Goal: Find specific page/section: Find specific page/section

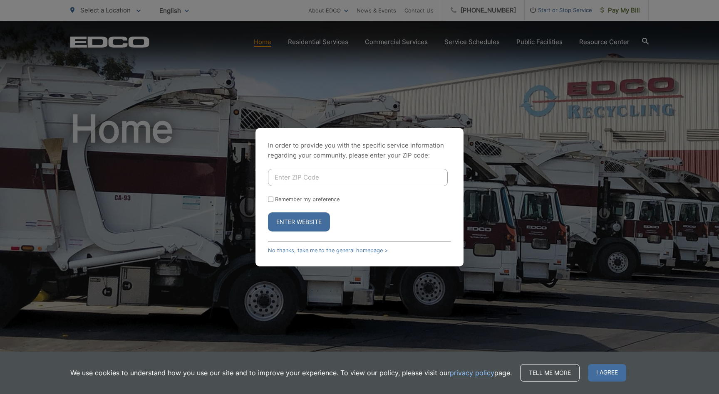
click at [314, 178] on input "Enter ZIP Code" at bounding box center [358, 177] width 180 height 17
type input "90802"
click at [309, 226] on button "Enter Website" at bounding box center [299, 222] width 62 height 19
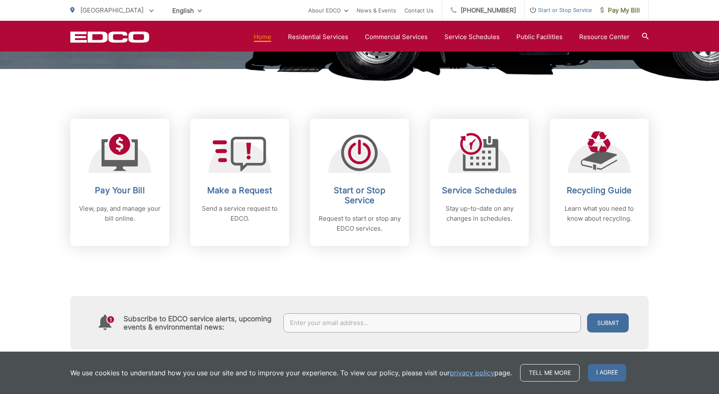
scroll to position [266, 0]
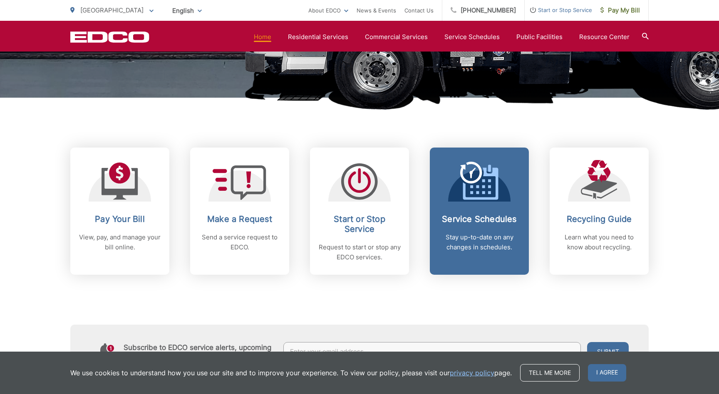
click at [471, 227] on div "Service Schedules Stay up-to-date on any changes in schedules." at bounding box center [479, 233] width 82 height 38
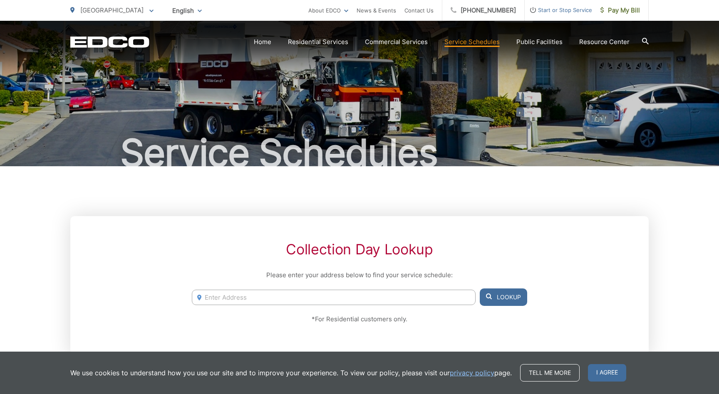
scroll to position [0, 0]
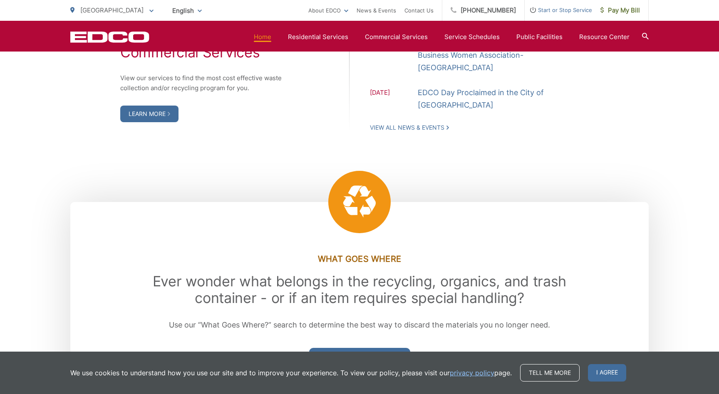
scroll to position [1035, 0]
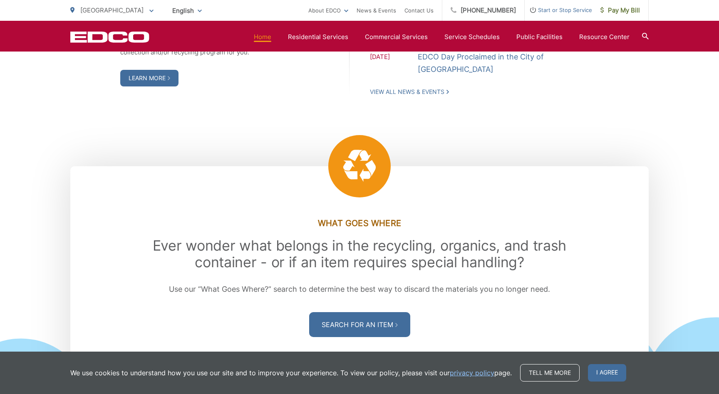
click at [618, 371] on span "I agree" at bounding box center [607, 372] width 38 height 17
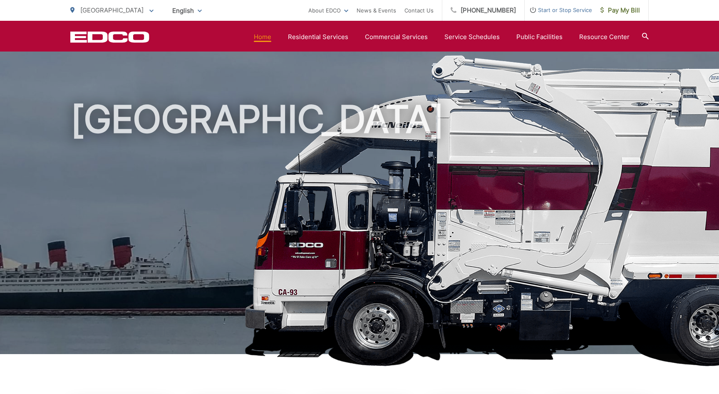
scroll to position [0, 0]
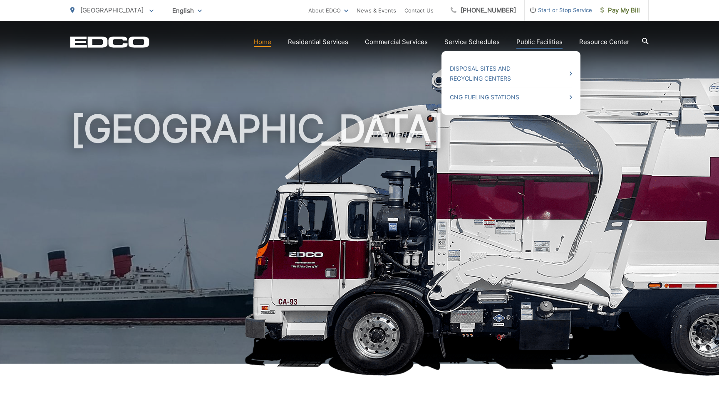
click at [540, 40] on link "Public Facilities" at bounding box center [539, 42] width 46 height 10
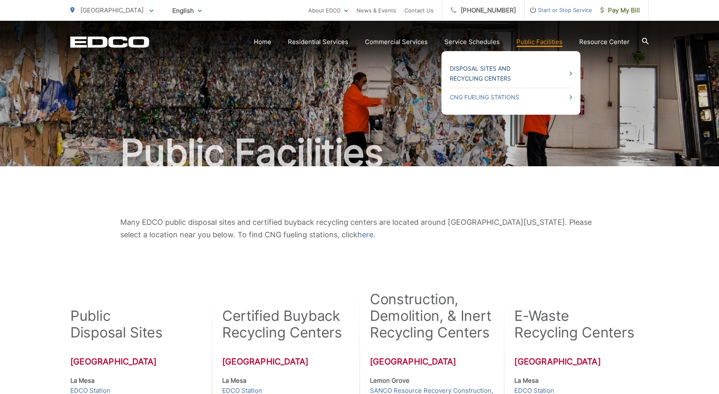
click at [572, 72] on icon at bounding box center [571, 74] width 2 height 4
click at [503, 68] on link "Disposal Sites and Recycling Centers" at bounding box center [511, 74] width 122 height 20
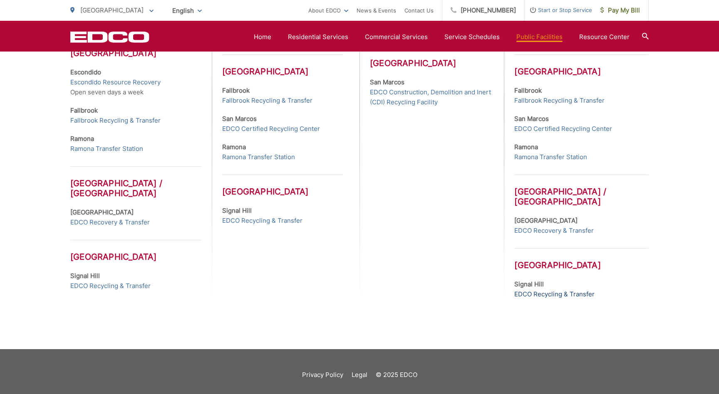
scroll to position [386, 0]
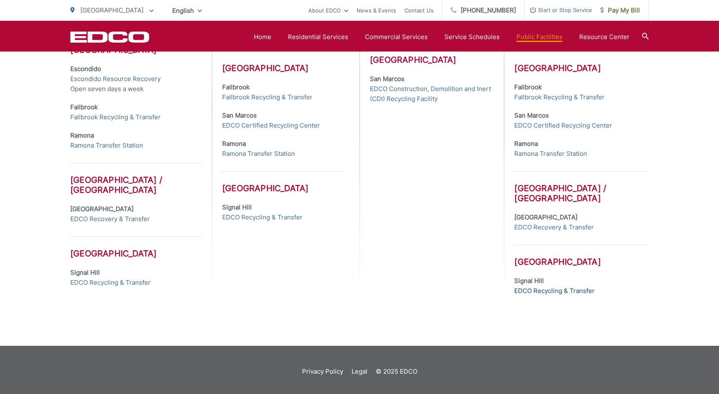
click at [547, 294] on link "EDCO Recycling & Transfer" at bounding box center [554, 291] width 80 height 10
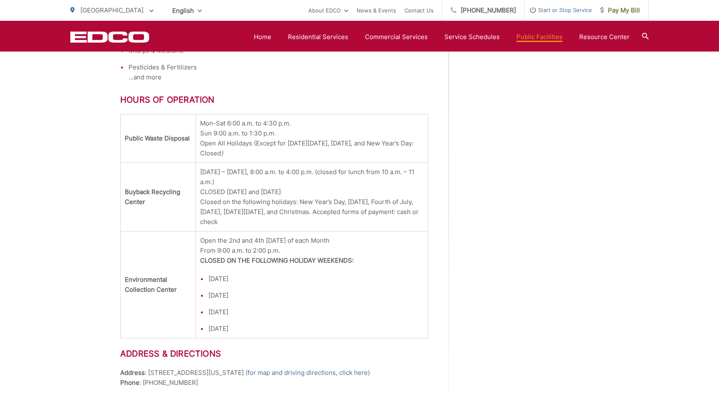
scroll to position [939, 0]
